Goal: Task Accomplishment & Management: Use online tool/utility

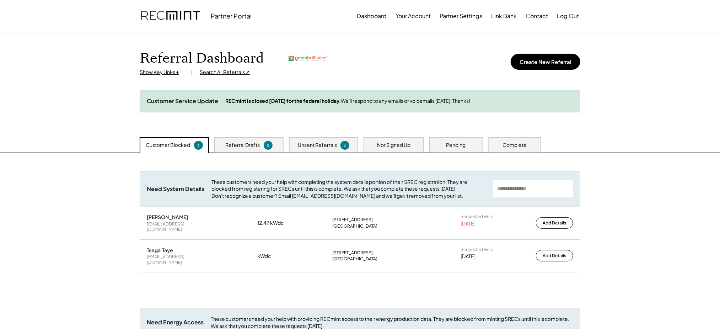
click at [220, 73] on div "Search All Referrals ↗" at bounding box center [225, 72] width 50 height 7
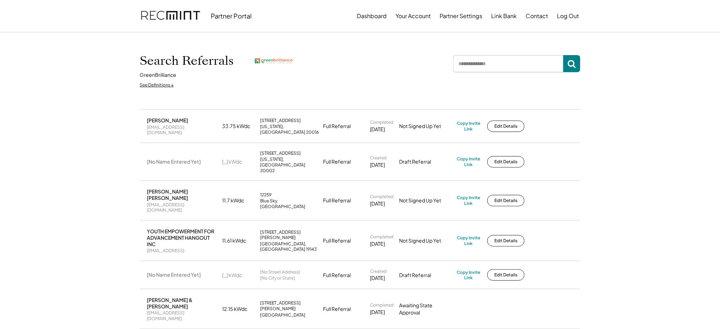
click at [477, 67] on input "input" at bounding box center [508, 63] width 110 height 17
type input "*"
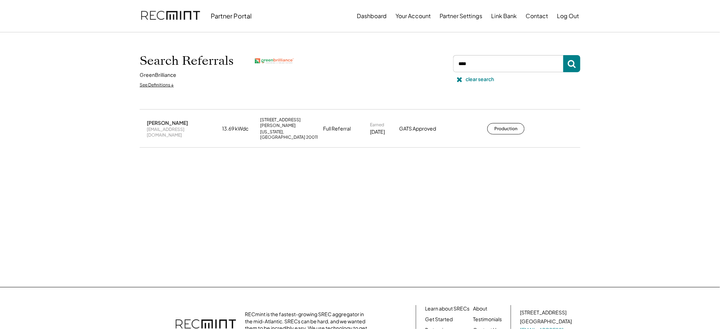
click at [188, 128] on div "chao.joannaa1@gmail.com" at bounding box center [182, 132] width 71 height 11
copy div "chao.joannaa1@gmail.com"
click at [488, 123] on button "Production" at bounding box center [506, 128] width 37 height 11
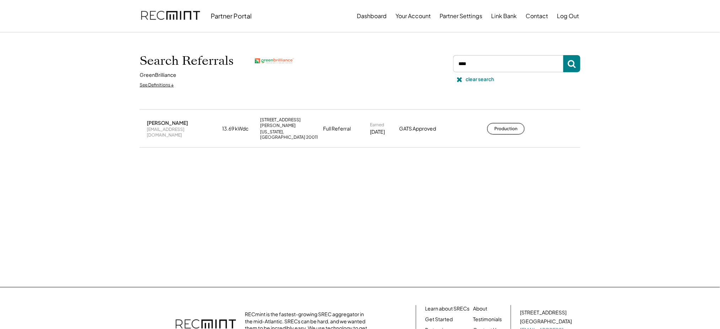
click at [479, 67] on input "input" at bounding box center [508, 63] width 110 height 17
type input "*****"
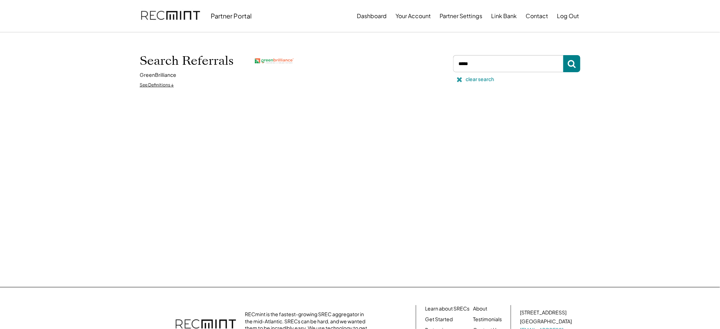
click at [478, 79] on div "clear search" at bounding box center [480, 79] width 28 height 7
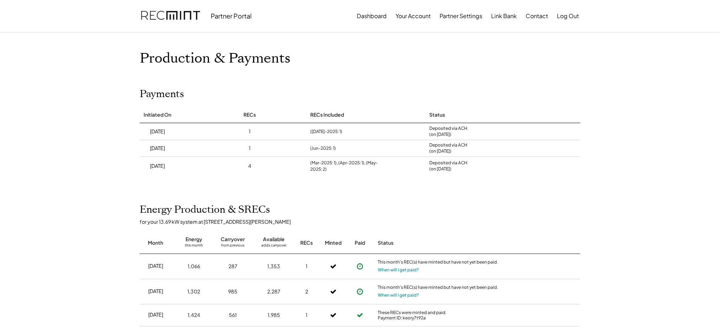
scroll to position [58, 0]
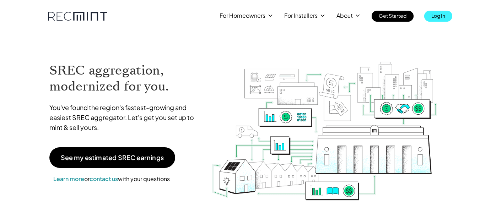
click at [446, 16] on p "Log In" at bounding box center [439, 16] width 14 height 10
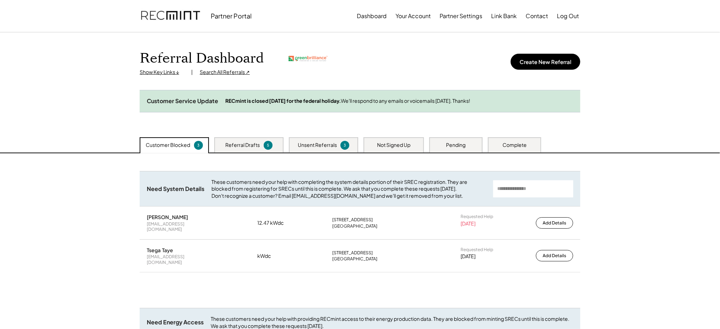
click at [221, 74] on div "Search All Referrals ↗" at bounding box center [225, 72] width 50 height 7
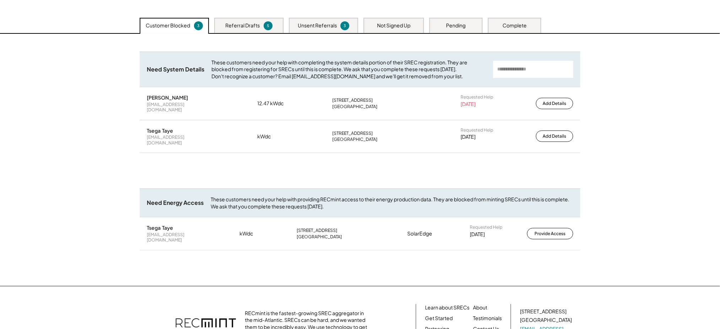
scroll to position [116, 0]
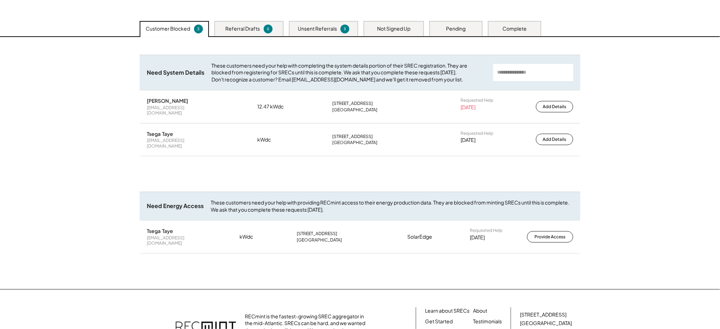
click at [313, 36] on div "Unsent Referrals 3" at bounding box center [323, 28] width 69 height 15
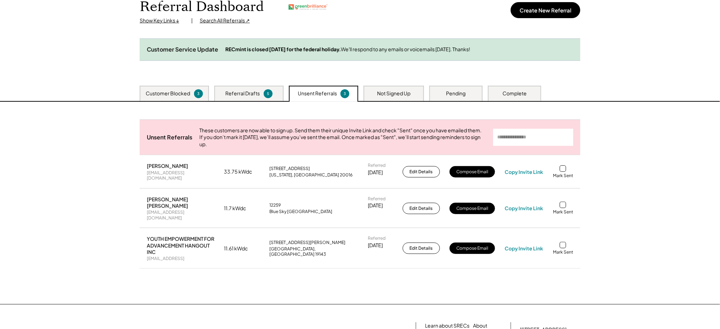
scroll to position [0, 0]
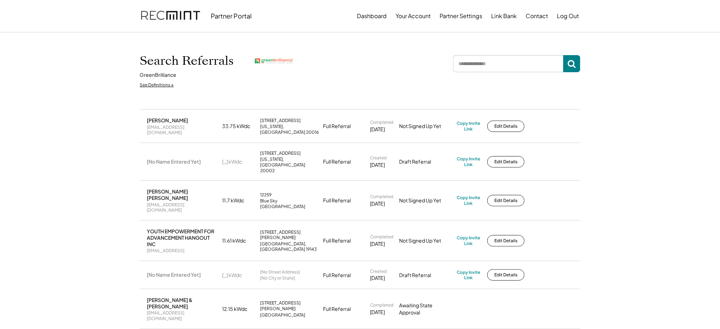
paste input "**********"
click at [480, 57] on input "input" at bounding box center [508, 63] width 110 height 17
type input "**********"
click at [480, 66] on input "input" at bounding box center [508, 63] width 110 height 17
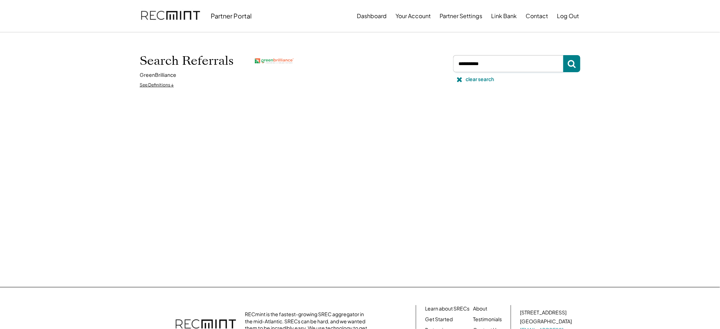
click at [480, 64] on input "input" at bounding box center [508, 63] width 110 height 17
click at [467, 80] on div "clear search" at bounding box center [480, 79] width 28 height 7
